Goal: Obtain resource: Download file/media

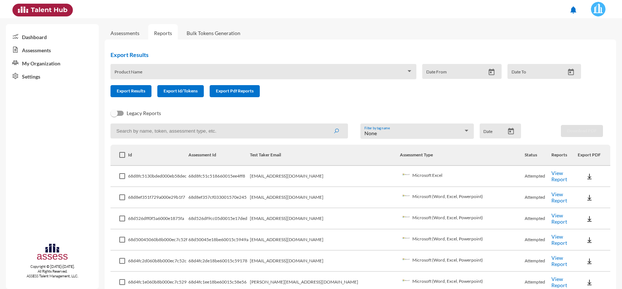
click at [551, 200] on td "View Report" at bounding box center [564, 197] width 26 height 21
click at [551, 198] on link "View Report" at bounding box center [559, 197] width 16 height 12
click at [551, 199] on link "View Report" at bounding box center [559, 197] width 16 height 12
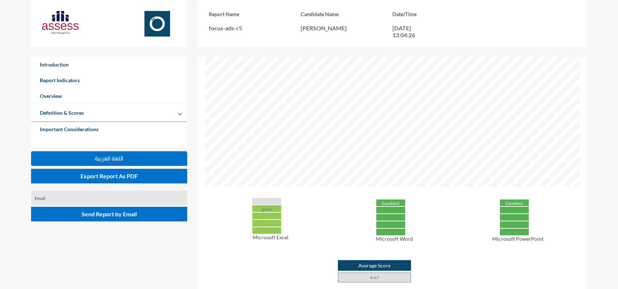
scroll to position [229, 0]
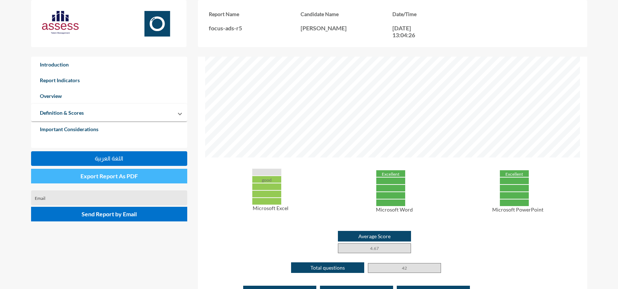
click at [105, 176] on span "Export Report As PDF" at bounding box center [108, 176] width 57 height 7
